Goal: Answer question/provide support

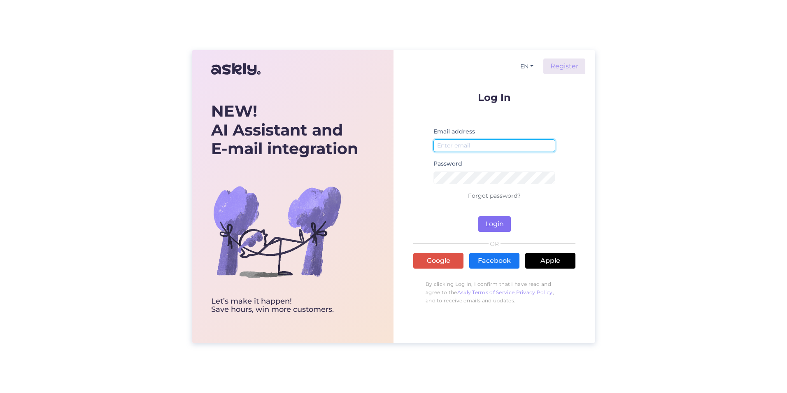
type input "[EMAIL_ADDRESS][DOMAIN_NAME]"
click at [497, 221] on button "Login" at bounding box center [494, 224] width 33 height 16
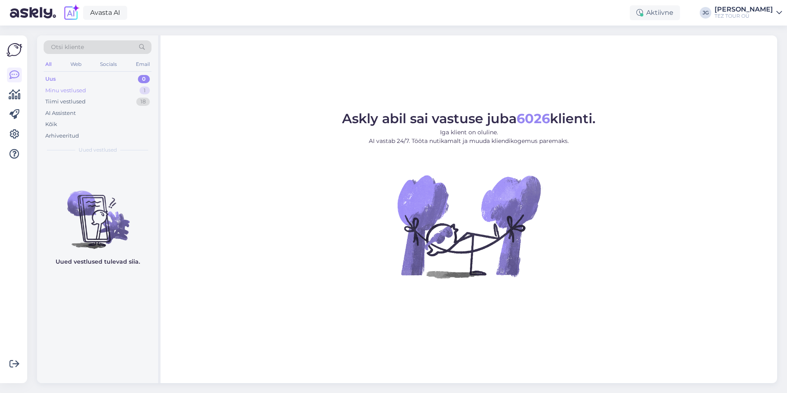
click at [86, 94] on div "Minu vestlused 1" at bounding box center [98, 91] width 108 height 12
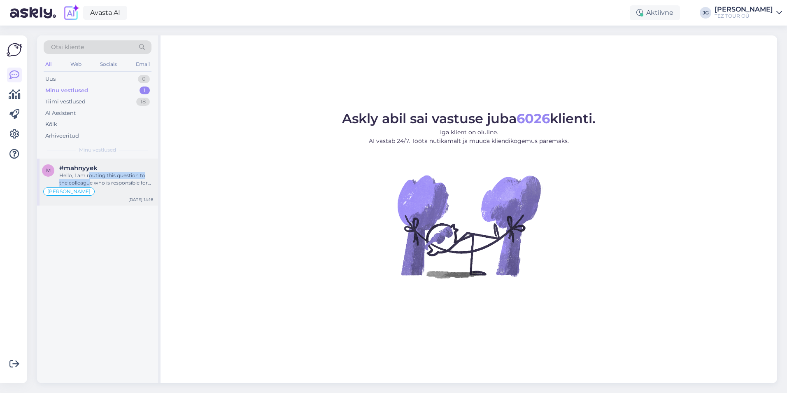
type textarea "outing this question to the colleagu"
click at [88, 179] on div "Hello, I am routing this question to the colleague who is responsible for this …" at bounding box center [106, 179] width 94 height 15
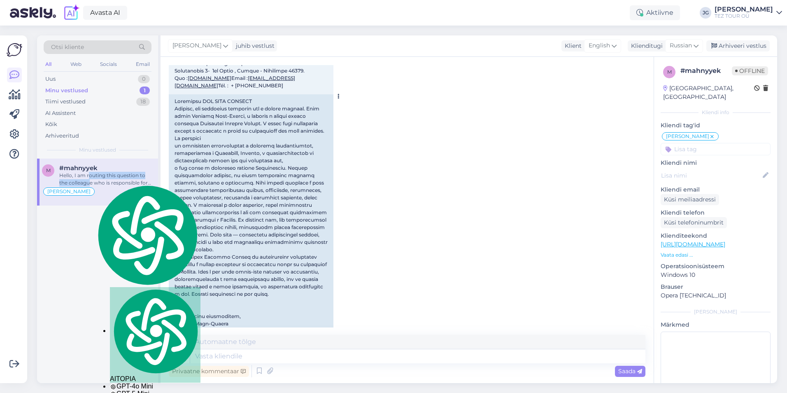
scroll to position [340, 0]
click at [728, 45] on div "Arhiveeri vestlus" at bounding box center [737, 45] width 63 height 11
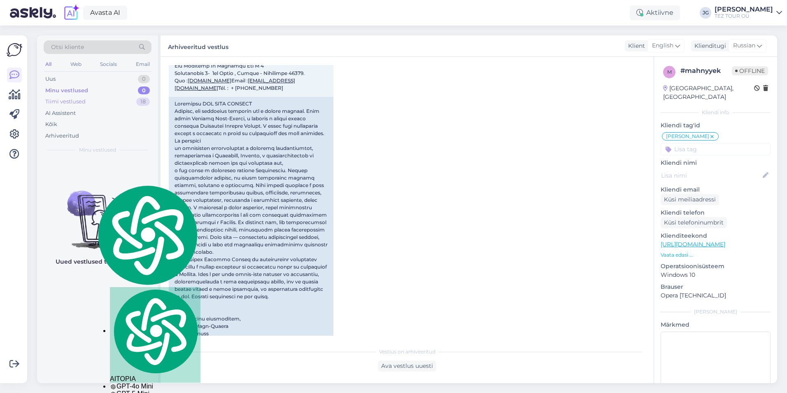
click at [63, 101] on div "Tiimi vestlused" at bounding box center [65, 102] width 40 height 8
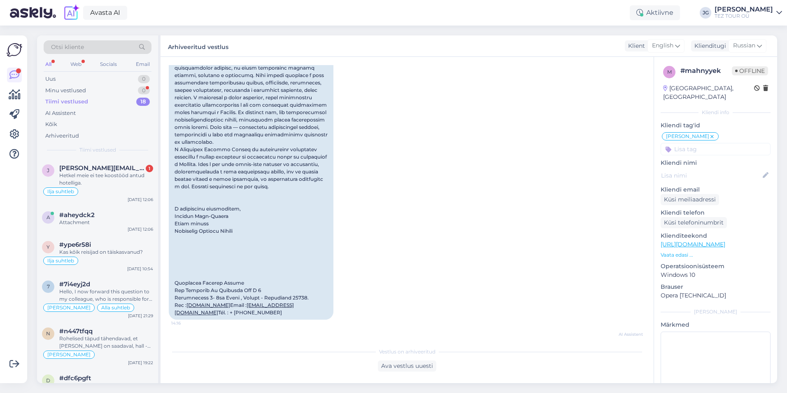
scroll to position [464, 0]
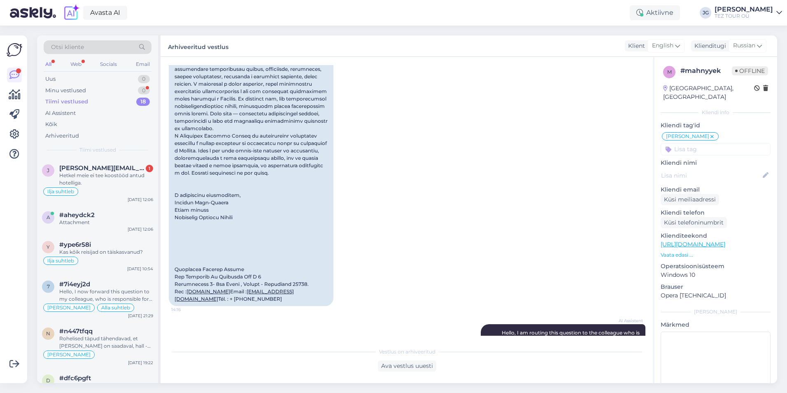
click at [79, 102] on div "Tiimi vestlused" at bounding box center [66, 102] width 43 height 8
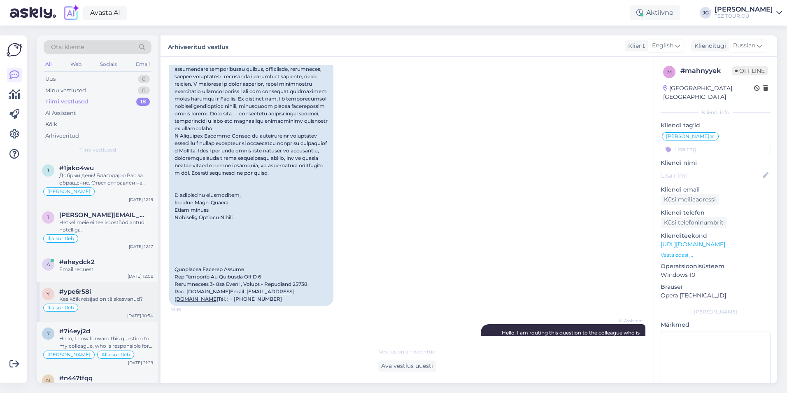
scroll to position [82, 0]
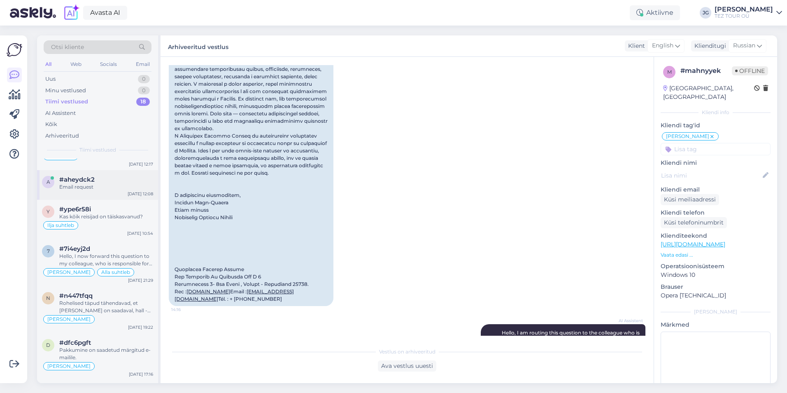
click at [93, 188] on div "Email request" at bounding box center [106, 186] width 94 height 7
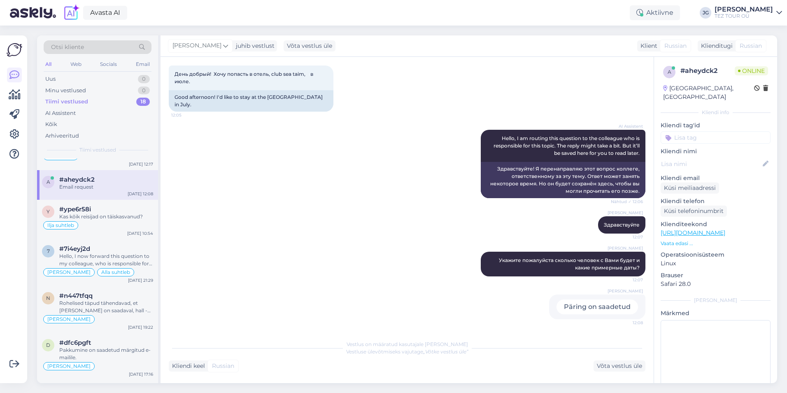
scroll to position [43, 0]
click at [688, 131] on input at bounding box center [715, 137] width 110 height 12
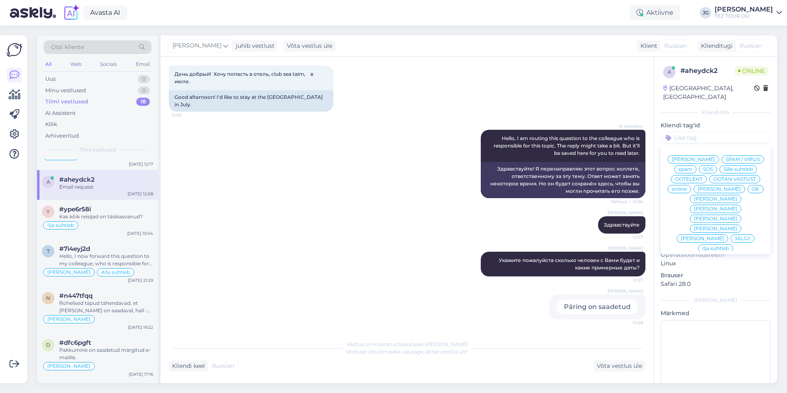
scroll to position [41, 0]
click at [719, 211] on div "Ilja suhtleb" at bounding box center [715, 207] width 35 height 8
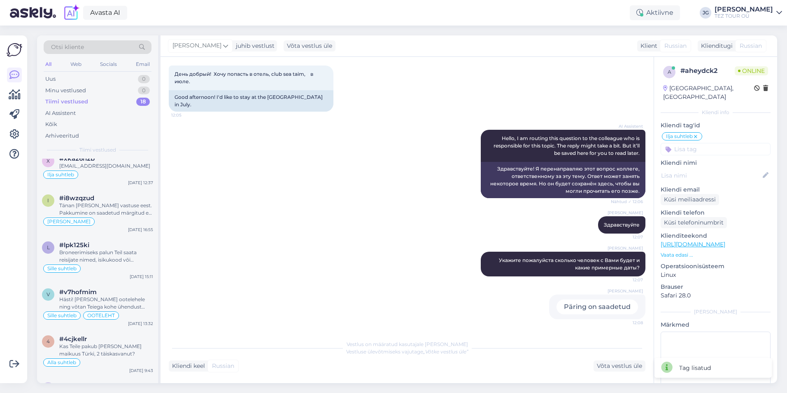
scroll to position [370, 0]
click at [17, 95] on icon at bounding box center [15, 95] width 12 height 10
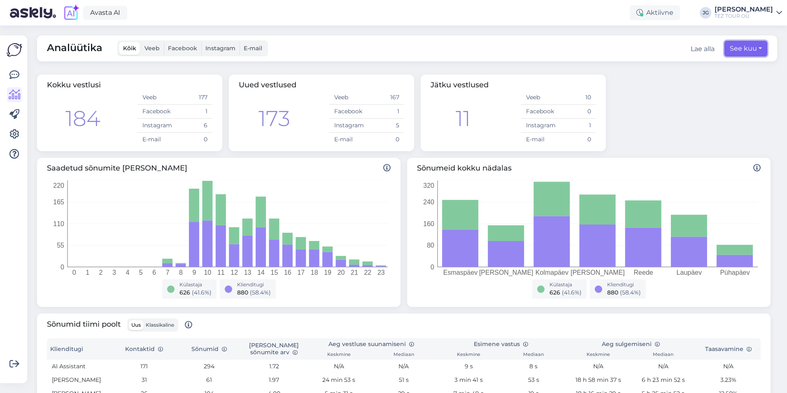
click at [752, 48] on button "See kuu" at bounding box center [745, 49] width 43 height 16
select select "9"
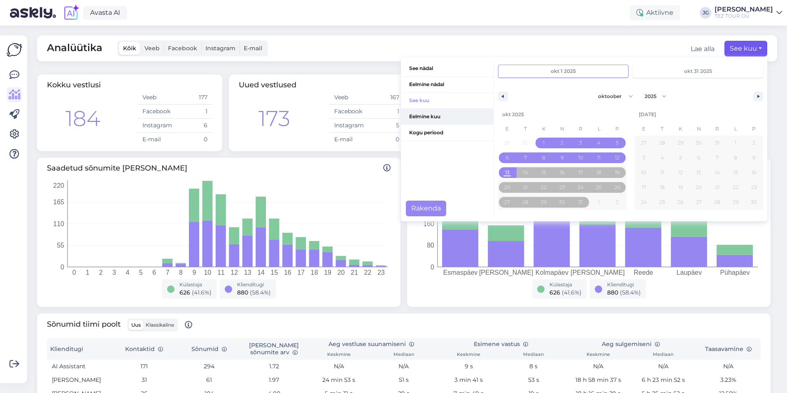
click at [425, 119] on span "Eelmine kuu" at bounding box center [447, 117] width 93 height 16
